Goal: Transaction & Acquisition: Download file/media

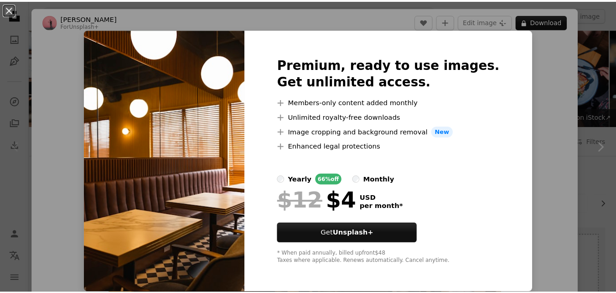
scroll to position [137, 0]
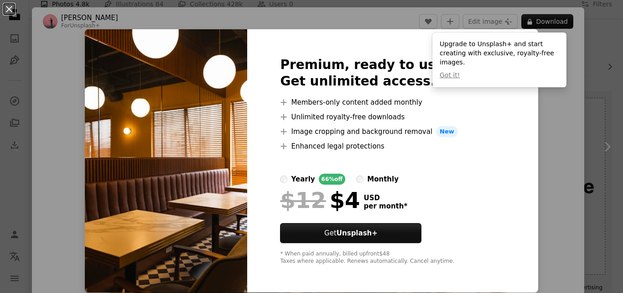
click at [549, 143] on div "An X shape Premium, ready to use images. Get unlimited access. A plus sign Memb…" at bounding box center [311, 146] width 623 height 293
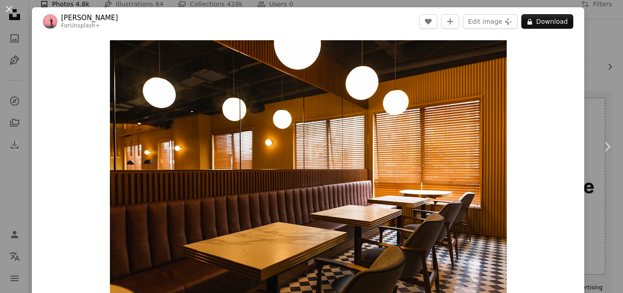
click at [566, 57] on div "Zoom in" at bounding box center [308, 173] width 553 height 274
click at [597, 18] on div "An X shape Chevron left Chevron right [PERSON_NAME] For Unsplash+ A heart A plu…" at bounding box center [311, 146] width 623 height 293
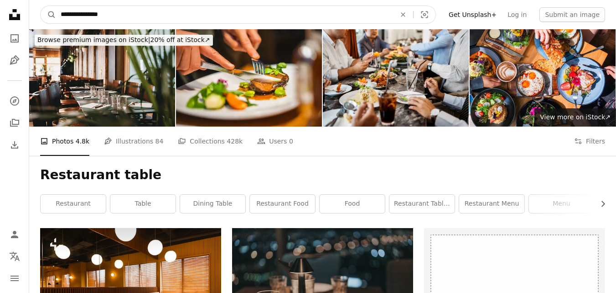
click at [118, 11] on input "**********" at bounding box center [224, 14] width 337 height 17
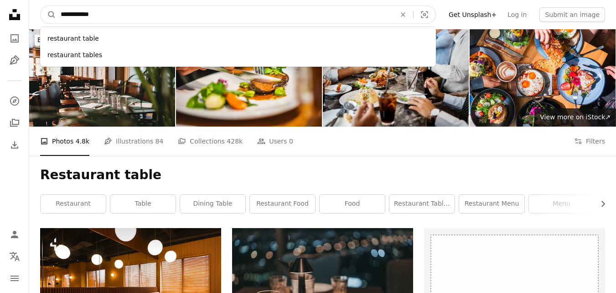
type input "**********"
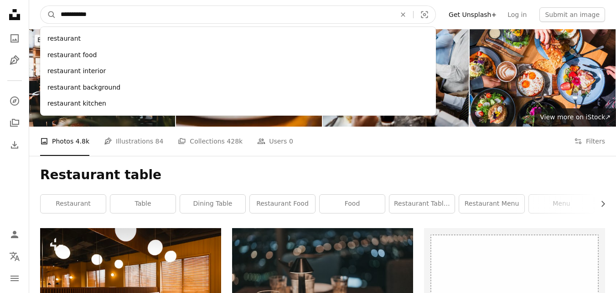
click button "A magnifying glass" at bounding box center [49, 14] width 16 height 17
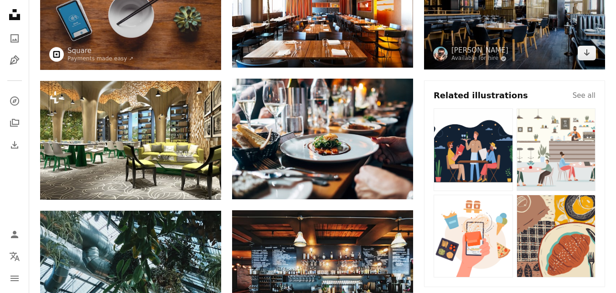
scroll to position [228, 0]
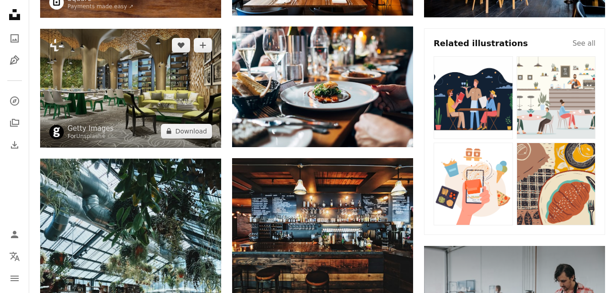
click at [157, 103] on img at bounding box center [130, 88] width 181 height 119
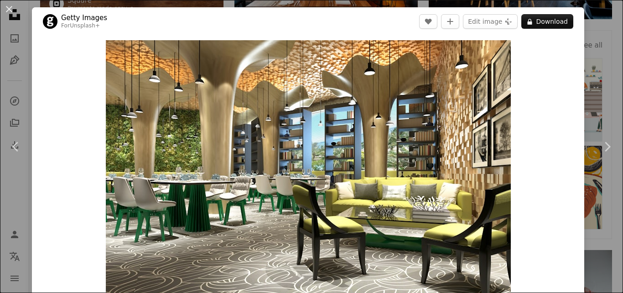
click at [592, 17] on div "An X shape Chevron left Chevron right Getty Images For Unsplash+ A heart A plus…" at bounding box center [311, 146] width 623 height 293
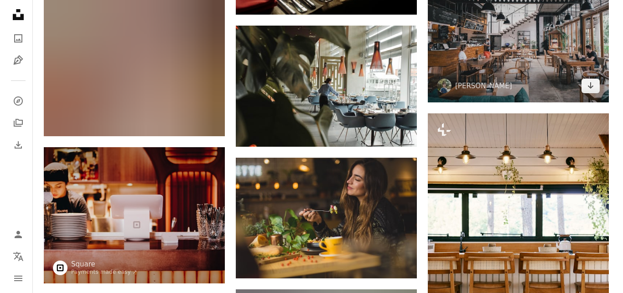
scroll to position [593, 0]
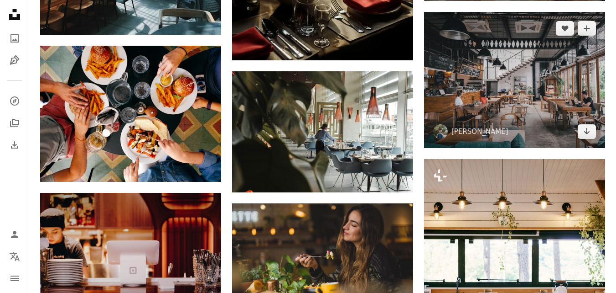
click at [535, 106] on img at bounding box center [514, 80] width 181 height 136
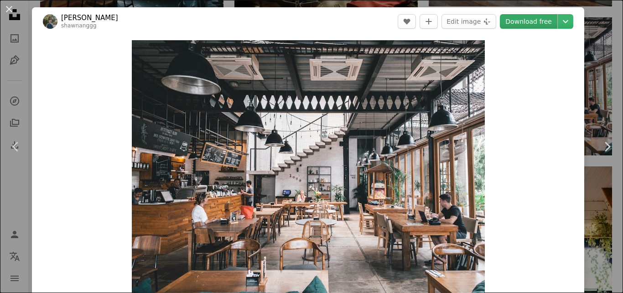
click at [521, 22] on link "Download free" at bounding box center [528, 21] width 57 height 15
